Goal: Information Seeking & Learning: Learn about a topic

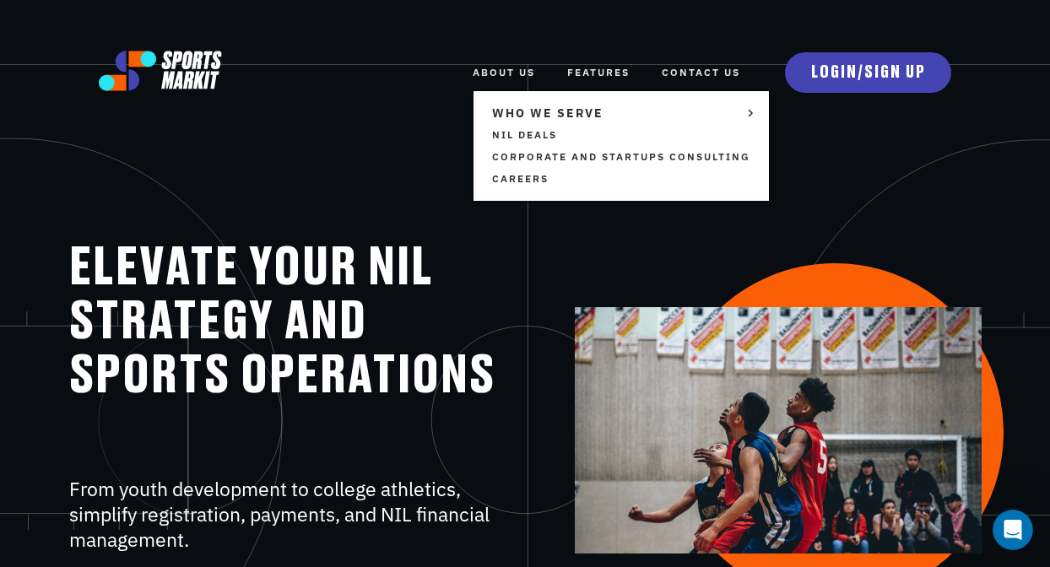
click at [505, 84] on link "ABOUT US" at bounding box center [503, 72] width 62 height 37
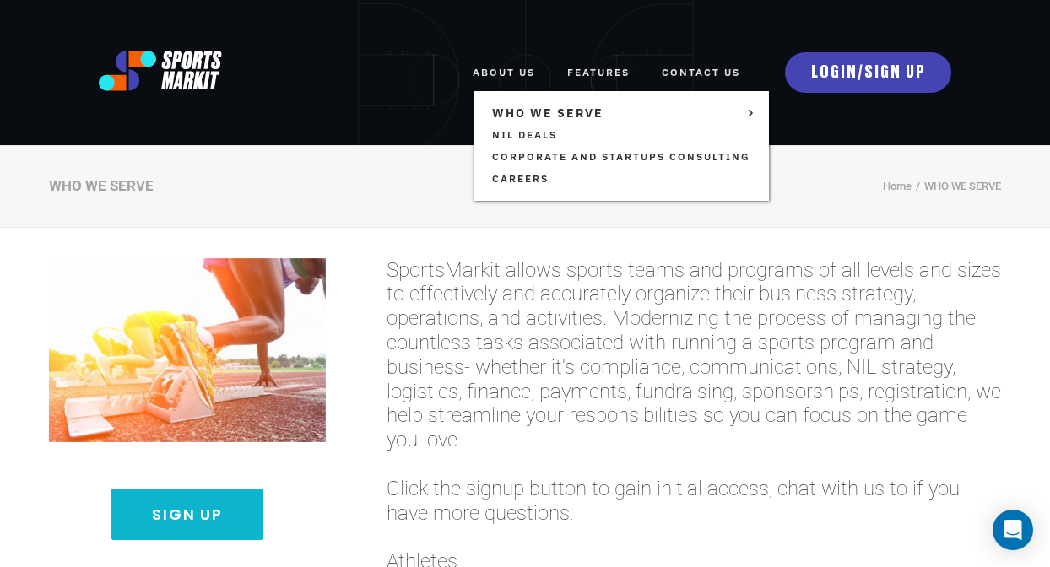
click at [495, 97] on ul "WHO WE SERVE TEAMS AND ORGANIZATIONS NIL Deals Corporate and Startups Consultin…" at bounding box center [620, 146] width 295 height 110
click at [495, 77] on link "ABOUT US" at bounding box center [503, 72] width 62 height 37
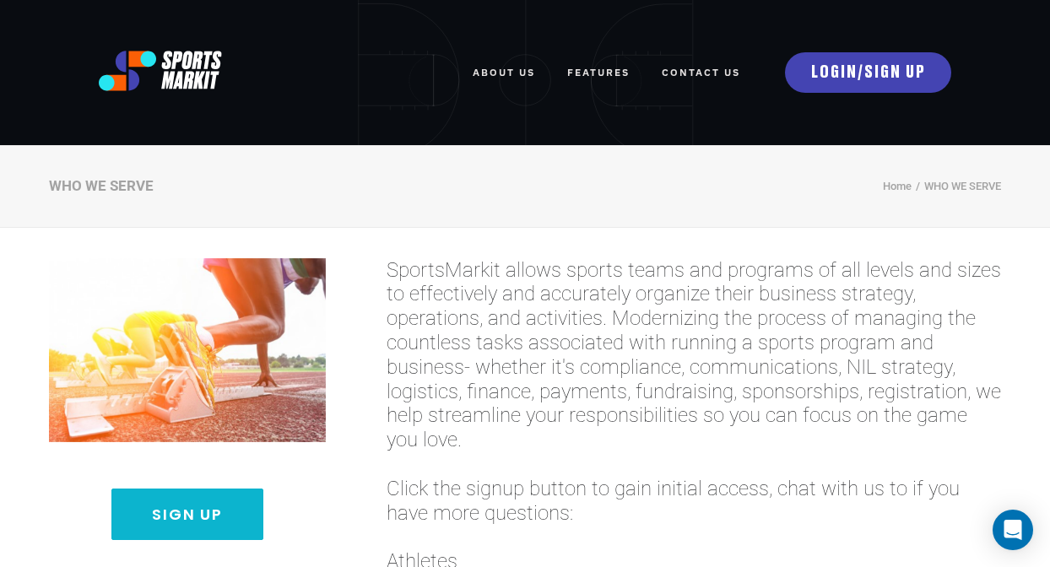
click at [617, 79] on link "FEATURES" at bounding box center [598, 72] width 62 height 37
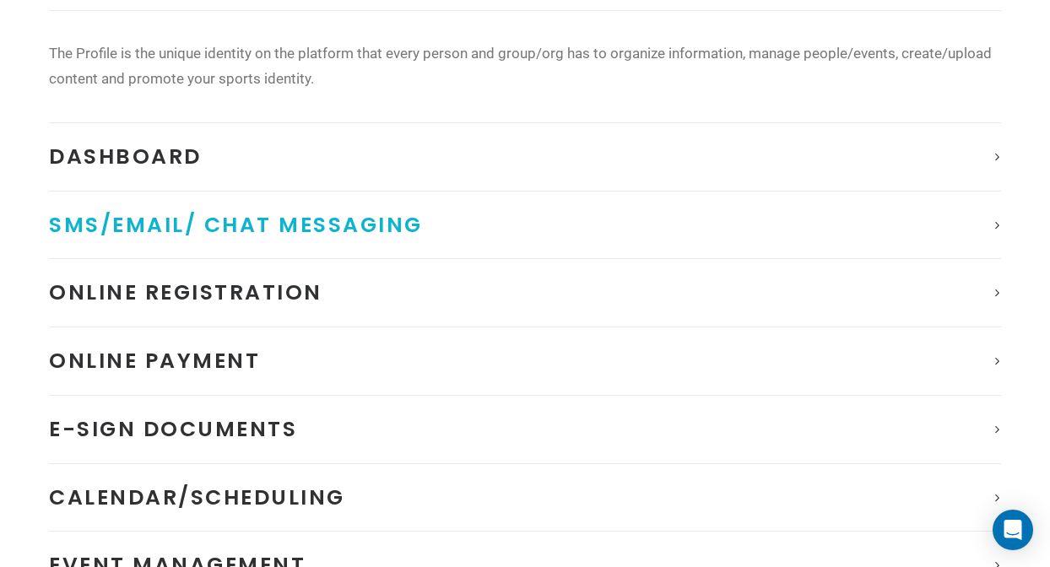
scroll to position [321, 0]
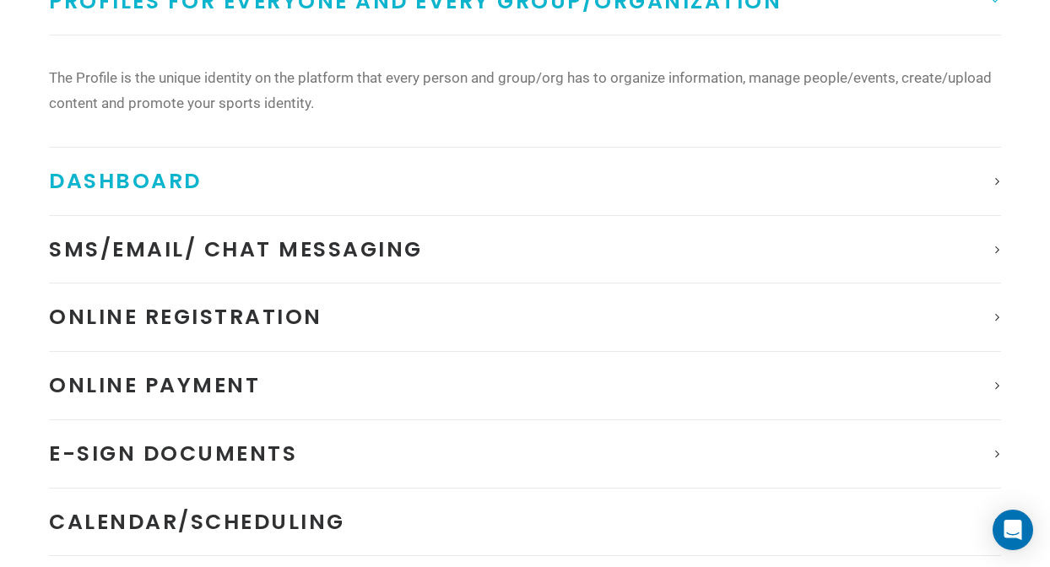
click at [146, 163] on link "Dashboard" at bounding box center [525, 181] width 952 height 67
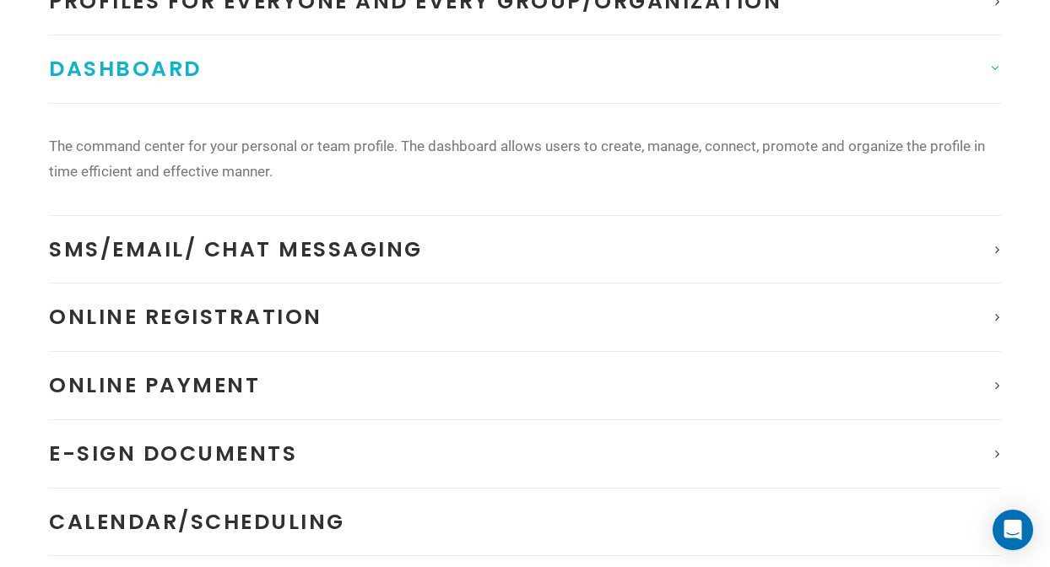
scroll to position [0, 0]
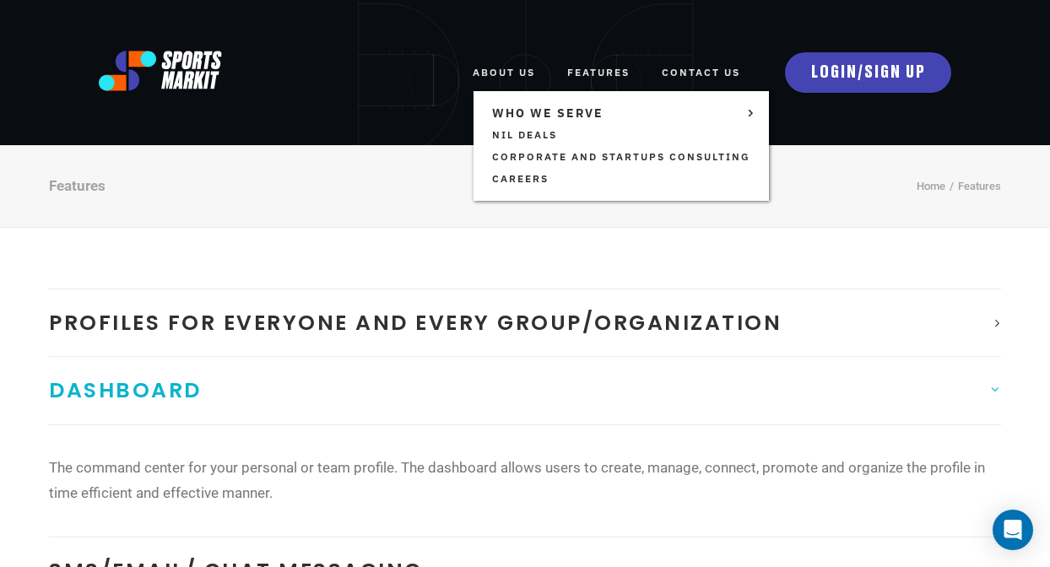
click at [478, 83] on link "ABOUT US" at bounding box center [503, 72] width 62 height 37
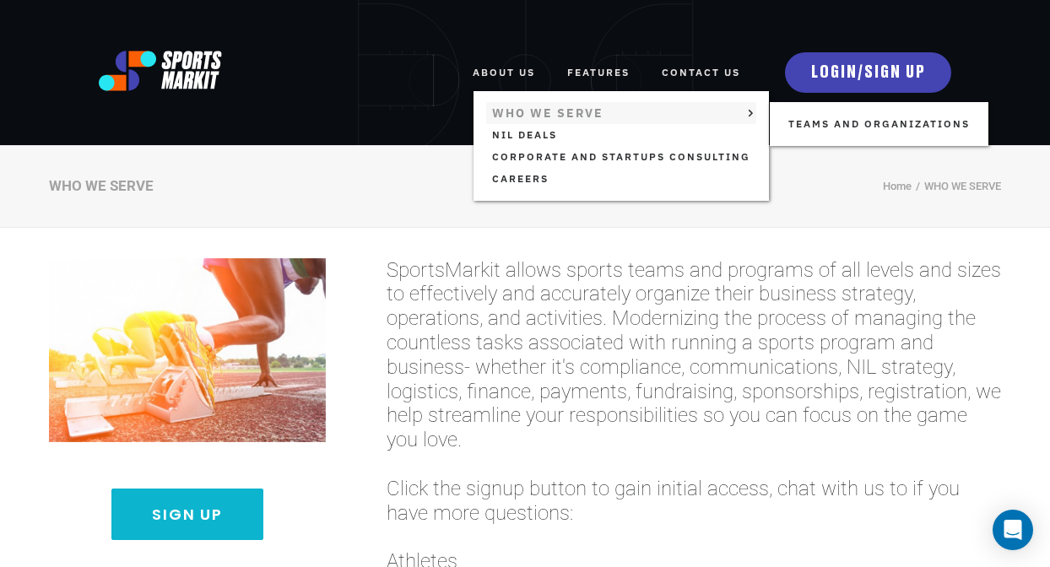
click at [529, 115] on link "WHO WE SERVE" at bounding box center [621, 113] width 270 height 22
click at [515, 111] on link "WHO WE SERVE" at bounding box center [621, 113] width 270 height 22
click at [790, 122] on link "TEAMS AND ORGANIZATIONS" at bounding box center [878, 124] width 193 height 22
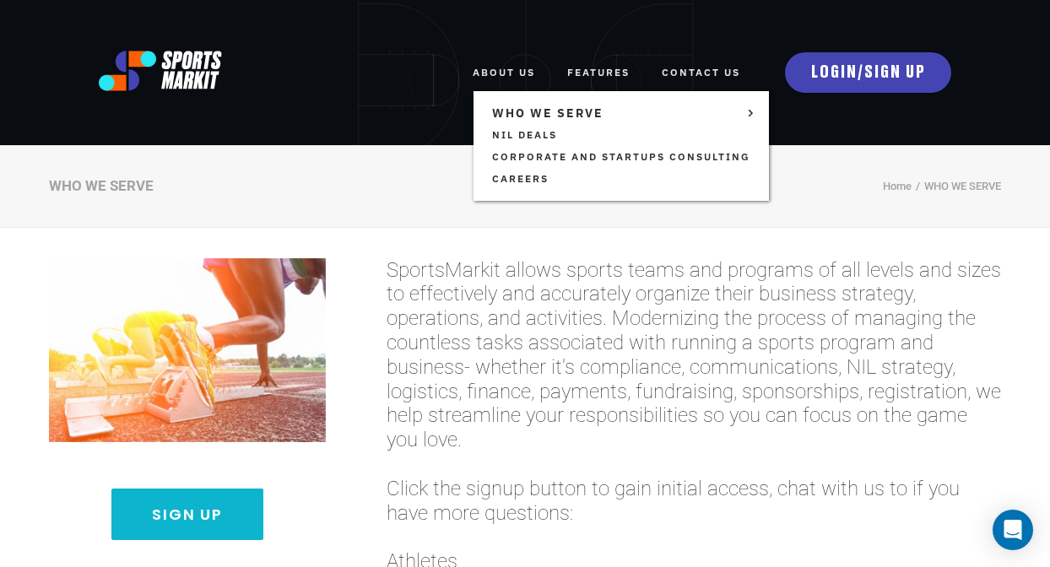
click at [496, 73] on link "ABOUT US" at bounding box center [503, 72] width 62 height 37
click at [499, 132] on link "NIL Deals" at bounding box center [621, 135] width 270 height 22
